Goal: Use online tool/utility: Utilize a website feature to perform a specific function

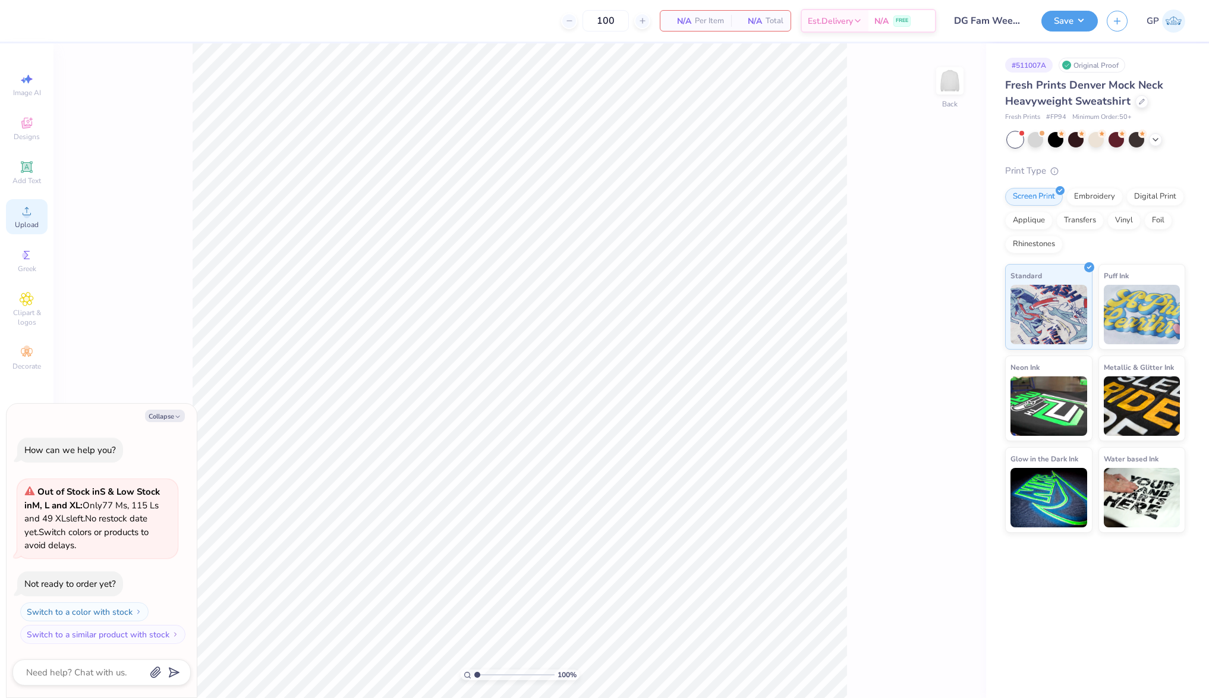
click at [30, 213] on icon at bounding box center [27, 211] width 14 height 14
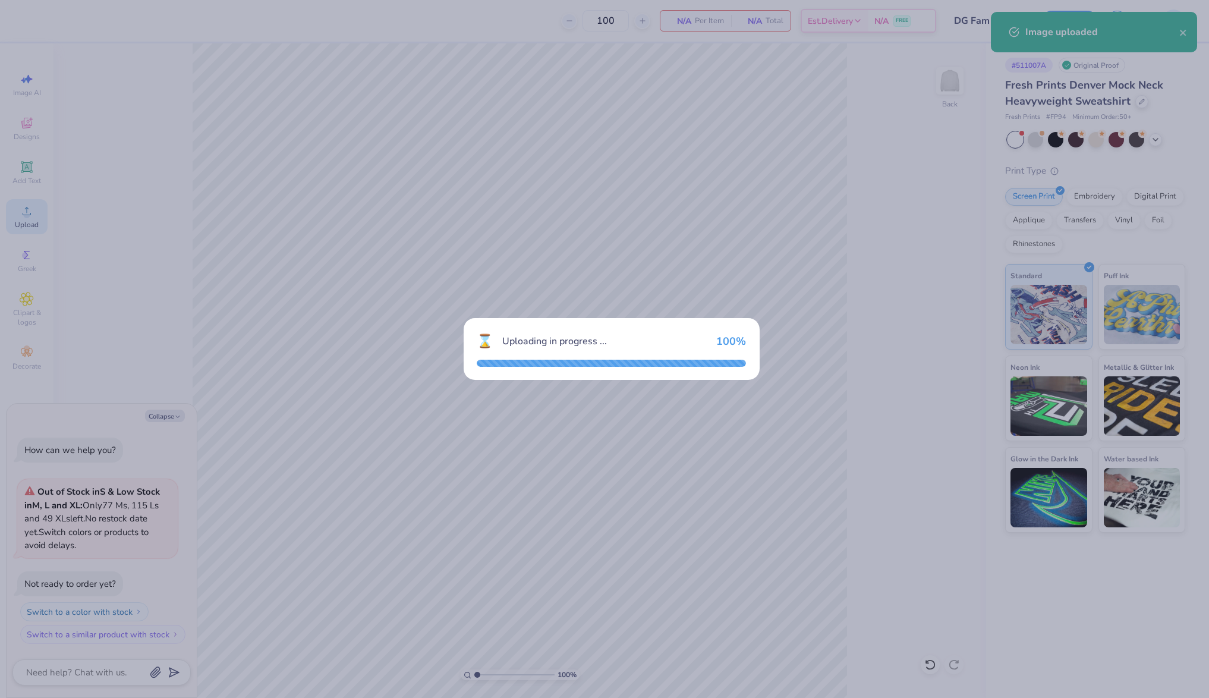
type textarea "x"
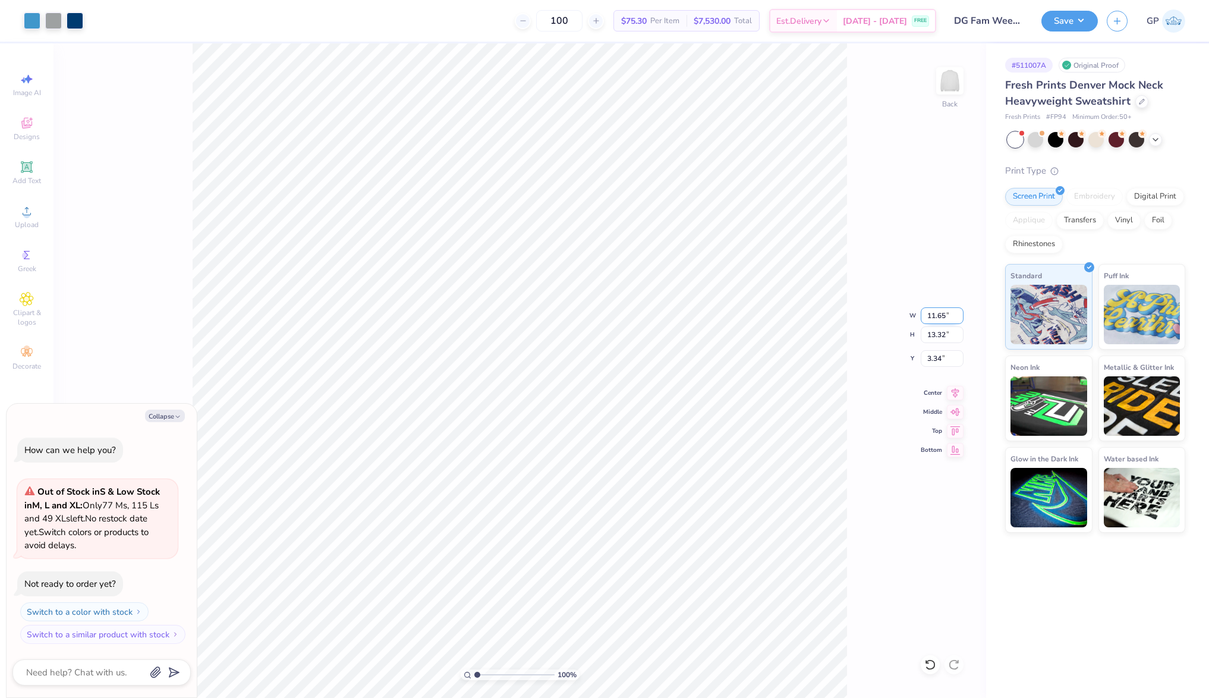
click at [943, 319] on input "11.65" at bounding box center [942, 315] width 43 height 17
type input "12"
type textarea "x"
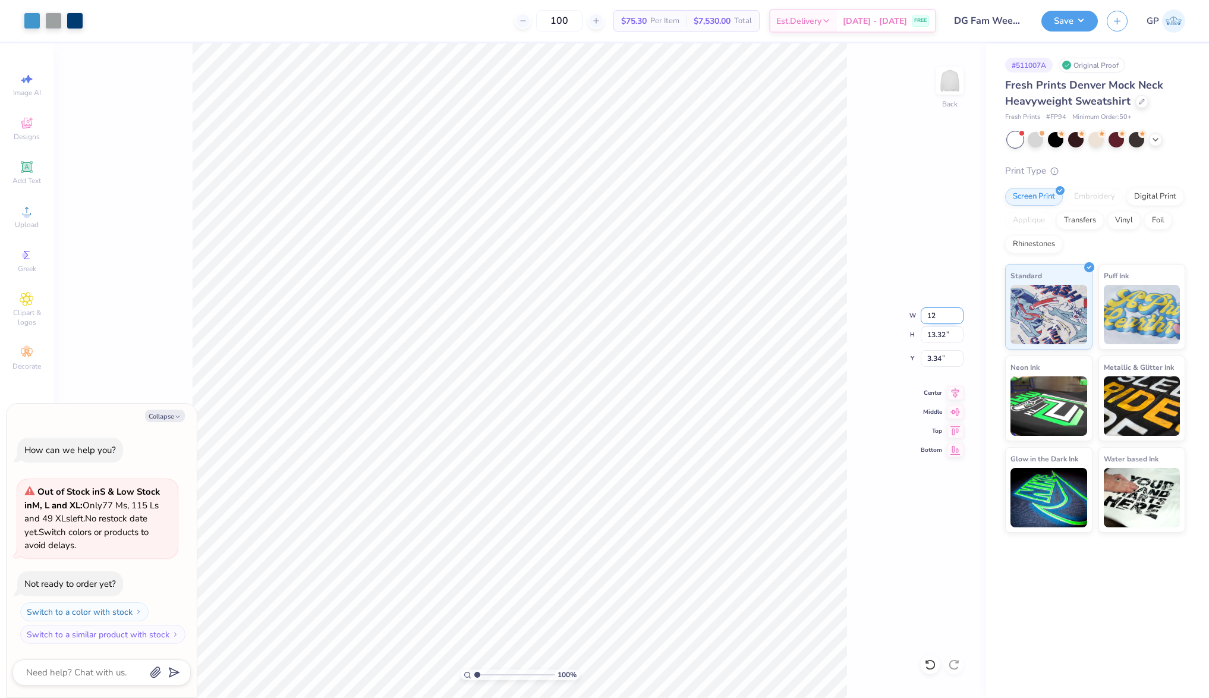
type input "12.00"
type input "13.71"
type input "3.14"
type textarea "x"
click at [933, 357] on input "1.47" at bounding box center [942, 358] width 43 height 17
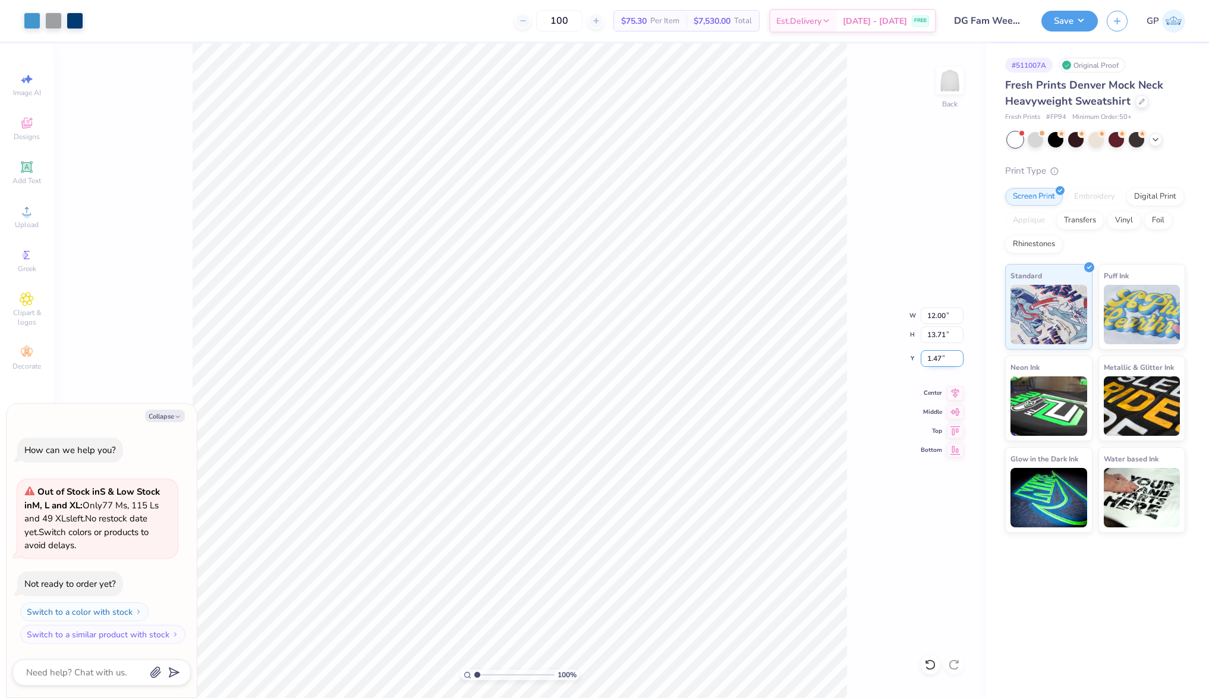
click at [933, 357] on input "1.47" at bounding box center [942, 358] width 43 height 17
type input "3"
type textarea "x"
type input "3.00"
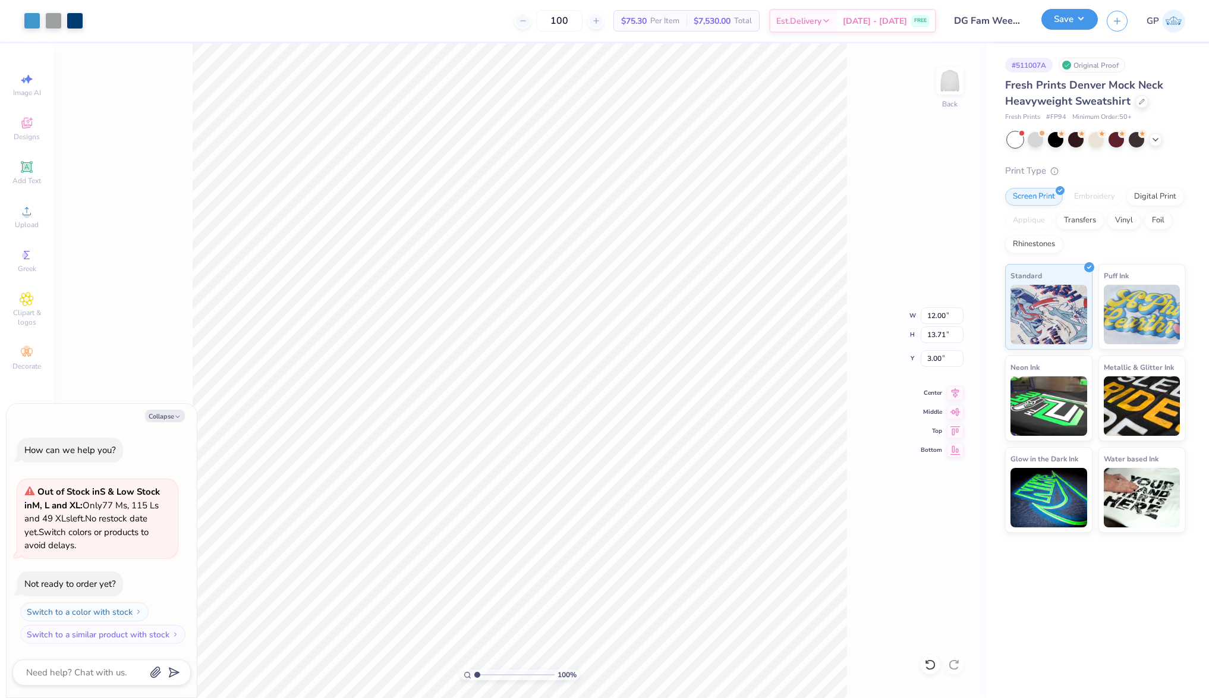
click at [1065, 12] on button "Save" at bounding box center [1069, 19] width 56 height 21
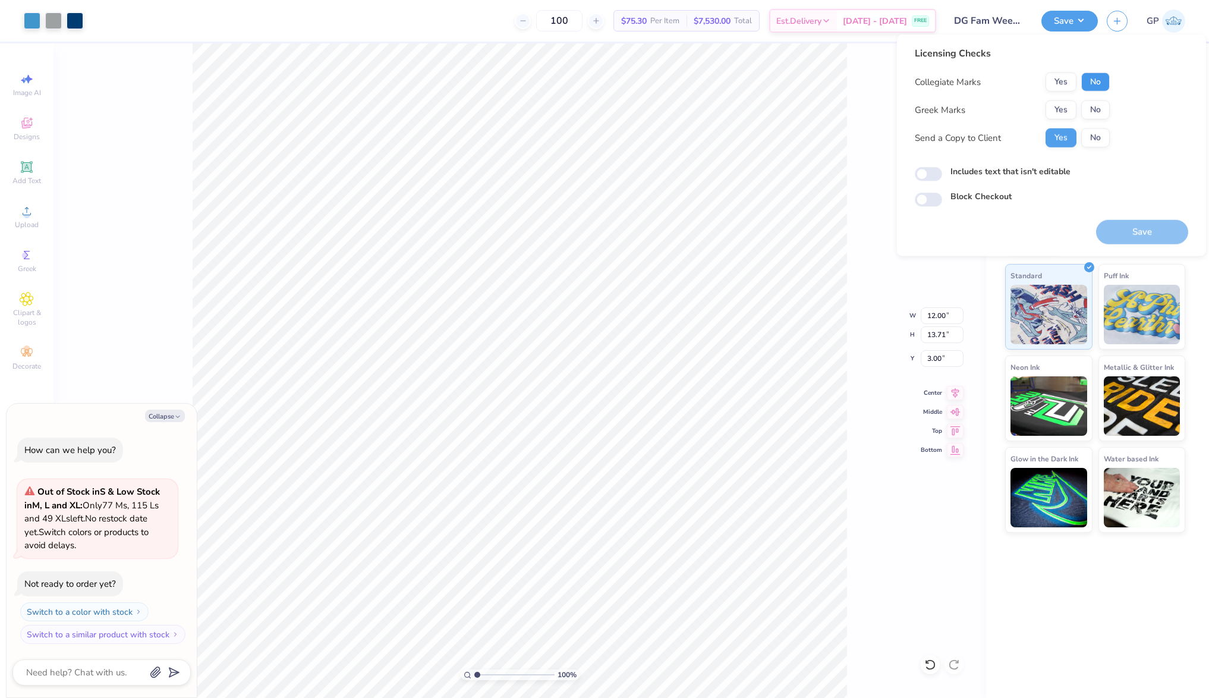
click at [1098, 86] on button "No" at bounding box center [1095, 82] width 29 height 19
click at [1064, 106] on button "Yes" at bounding box center [1061, 109] width 31 height 19
type textarea "x"
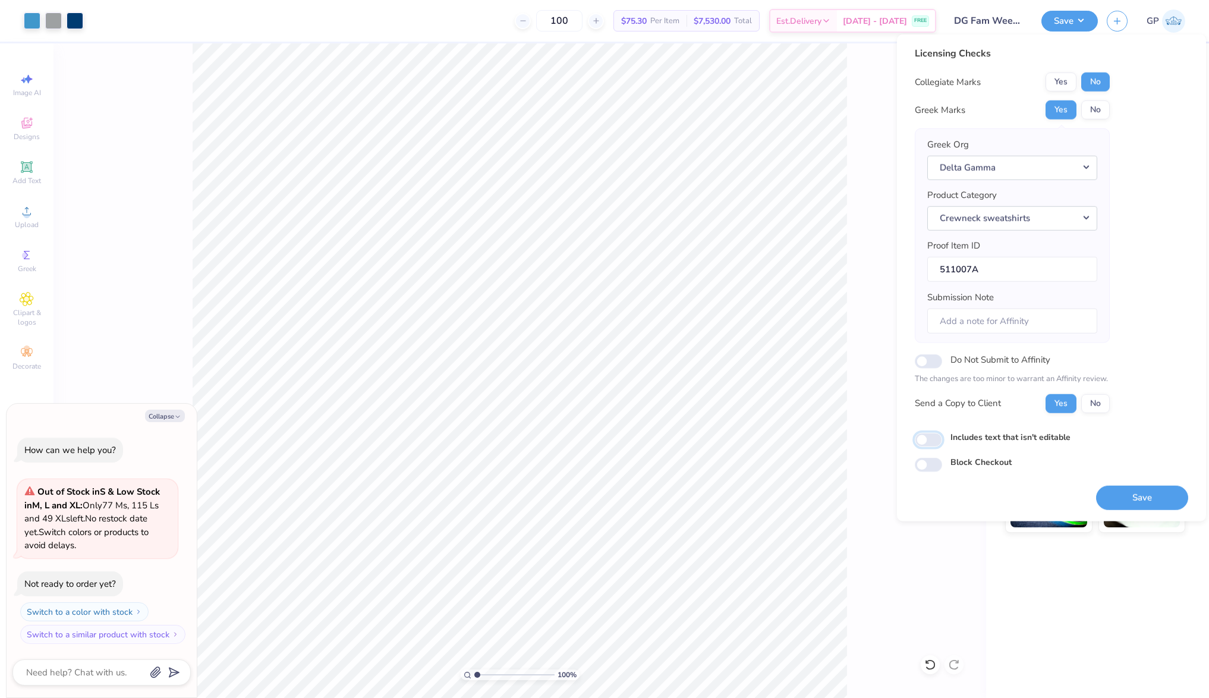
click at [933, 439] on input "Includes text that isn't editable" at bounding box center [928, 440] width 27 height 14
checkbox input "true"
click at [1121, 483] on div "Save" at bounding box center [1142, 490] width 92 height 37
click at [1139, 492] on button "Save" at bounding box center [1142, 497] width 92 height 24
type textarea "x"
